Goal: Transaction & Acquisition: Purchase product/service

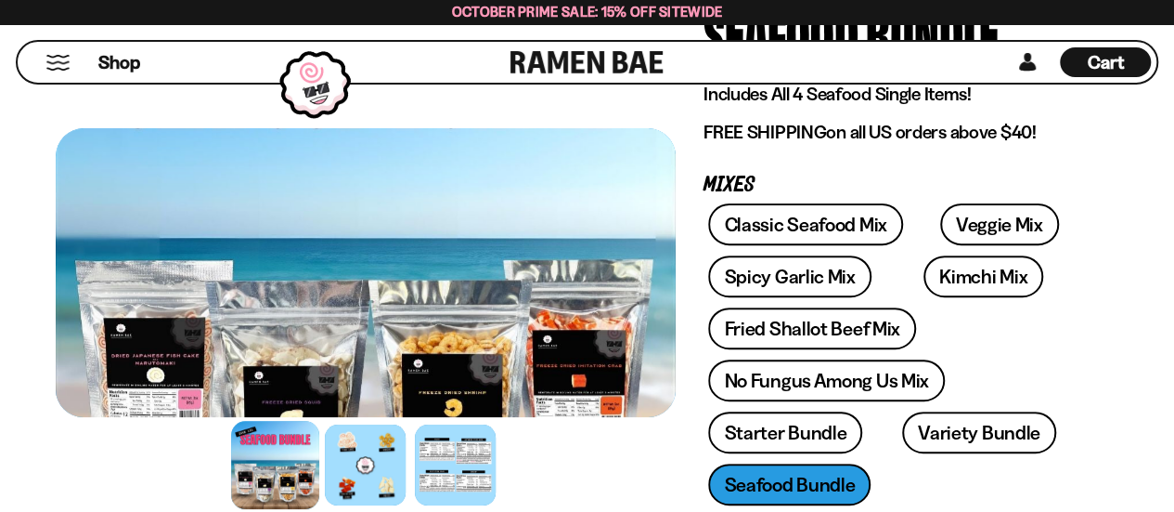
scroll to position [209, 0]
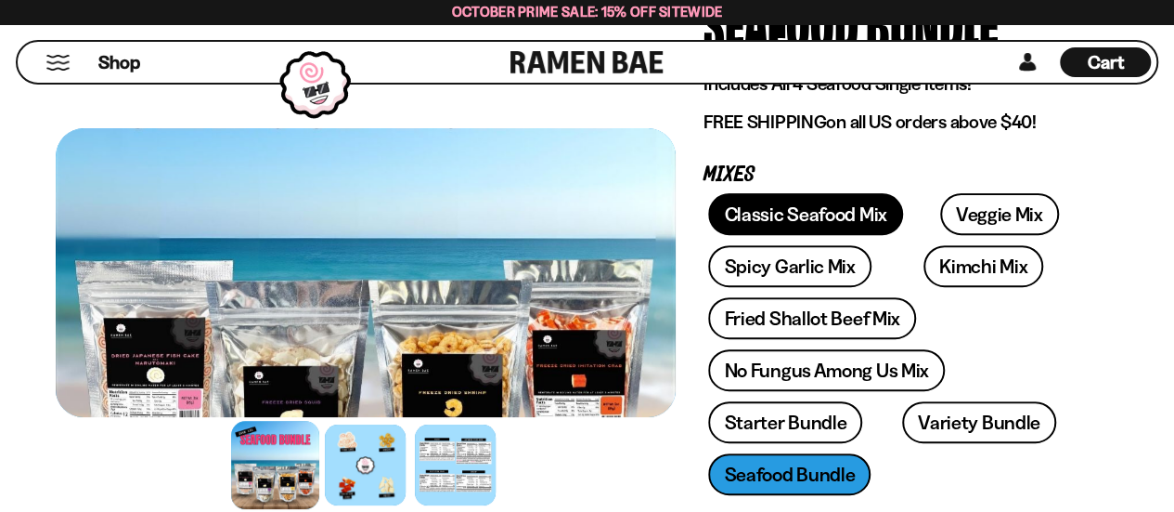
click at [791, 211] on link "Classic Seafood Mix" at bounding box center [805, 214] width 194 height 42
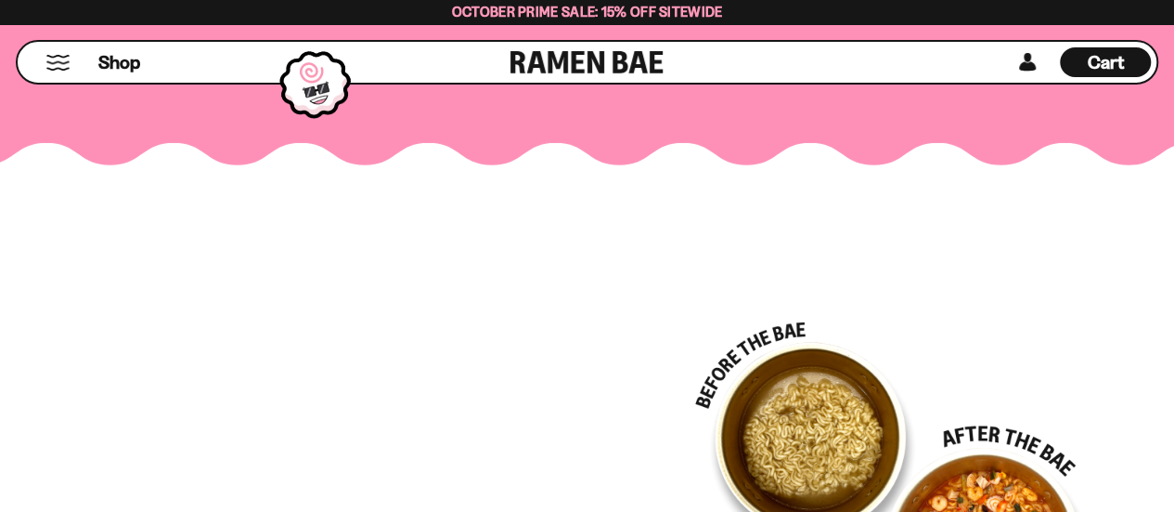
scroll to position [3058, 0]
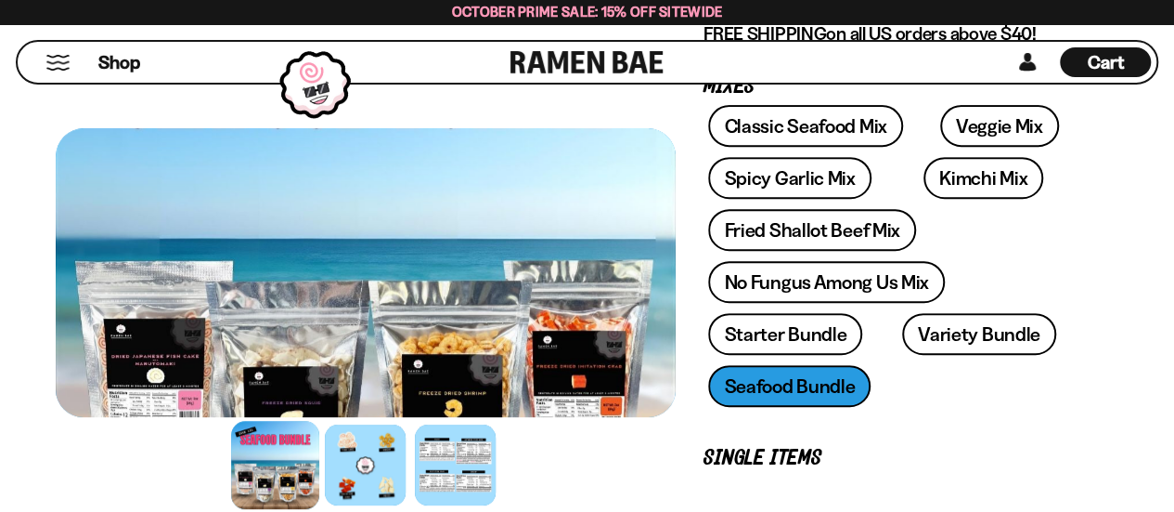
scroll to position [283, 0]
